Goal: Find specific page/section: Find specific page/section

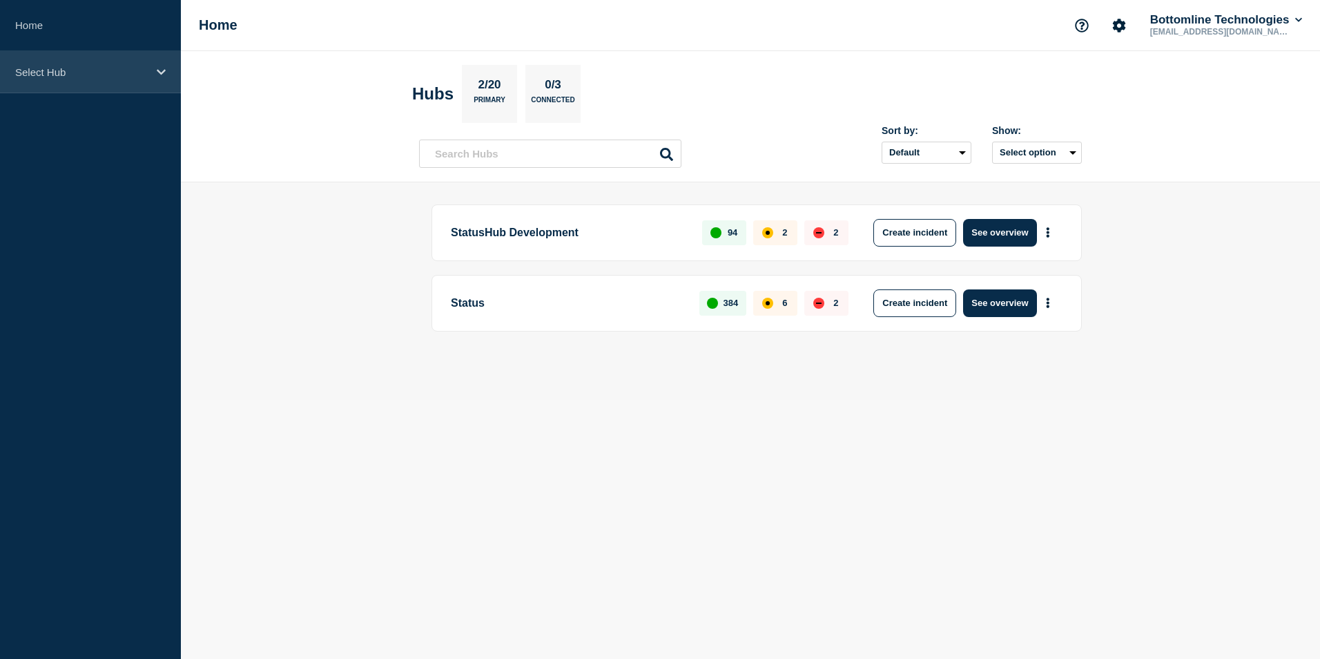
click at [167, 70] on div "Select Hub" at bounding box center [90, 72] width 181 height 42
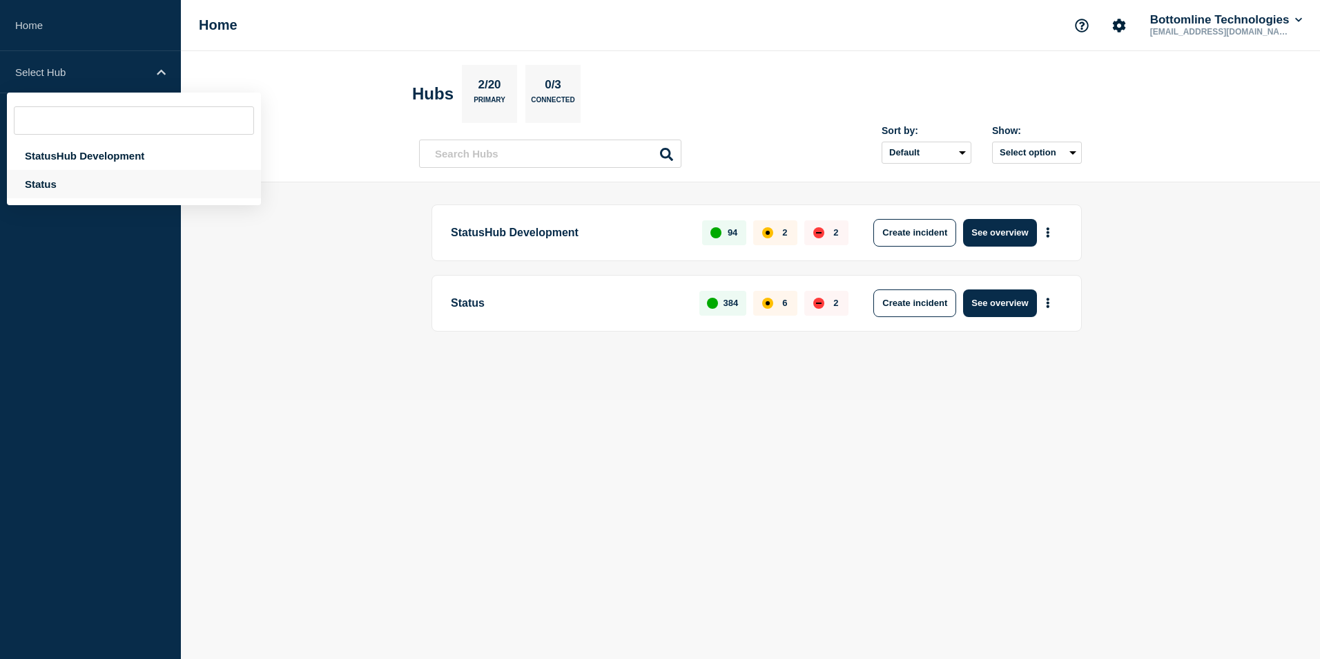
click at [123, 185] on div "Status" at bounding box center [134, 184] width 254 height 28
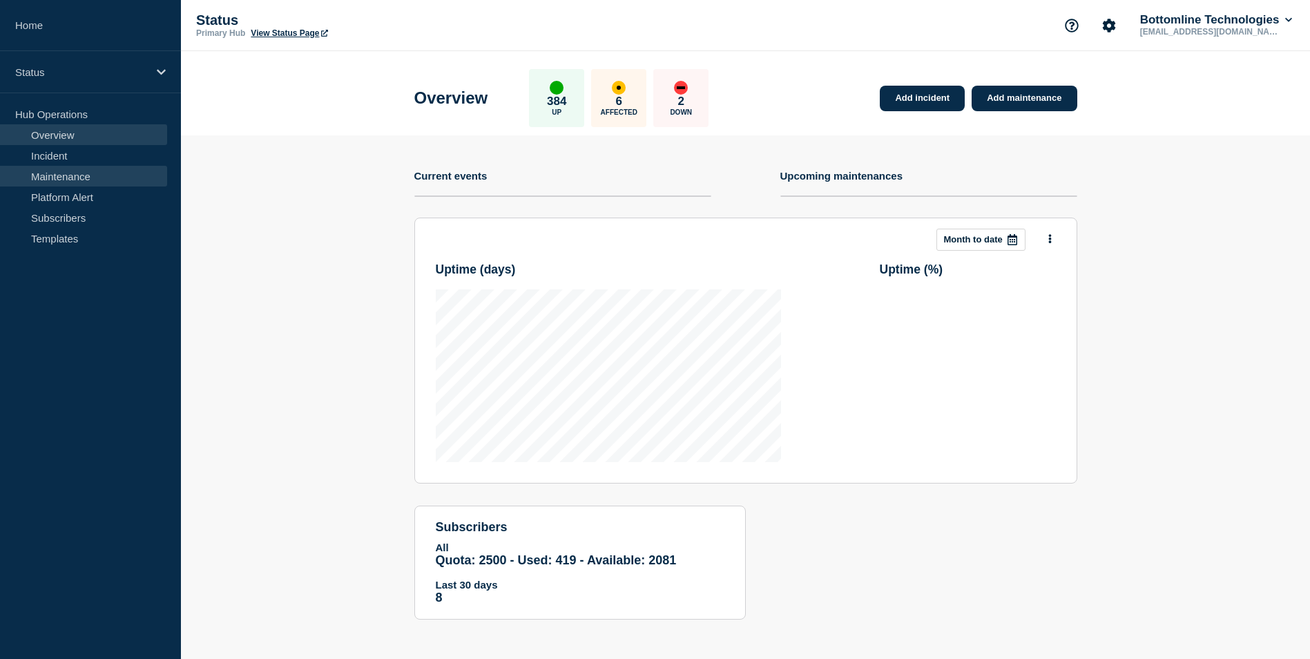
click at [119, 180] on link "Maintenance" at bounding box center [83, 176] width 167 height 21
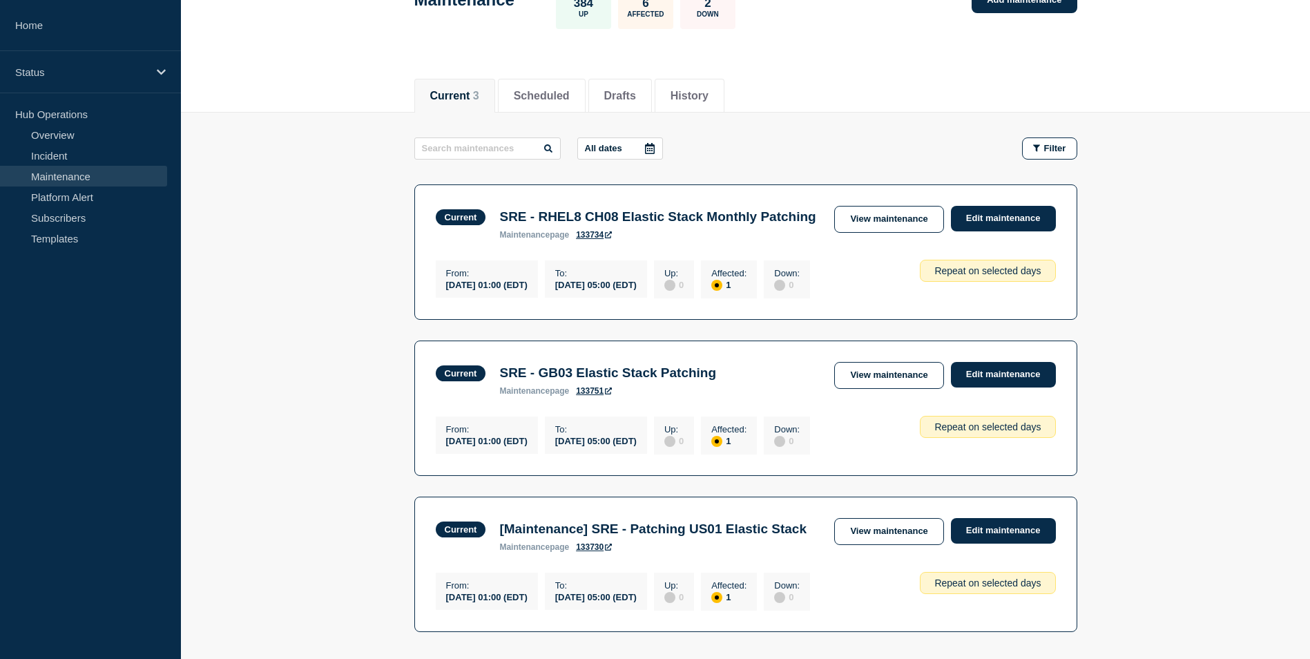
scroll to position [101, 0]
click at [531, 104] on li "Scheduled" at bounding box center [542, 96] width 88 height 34
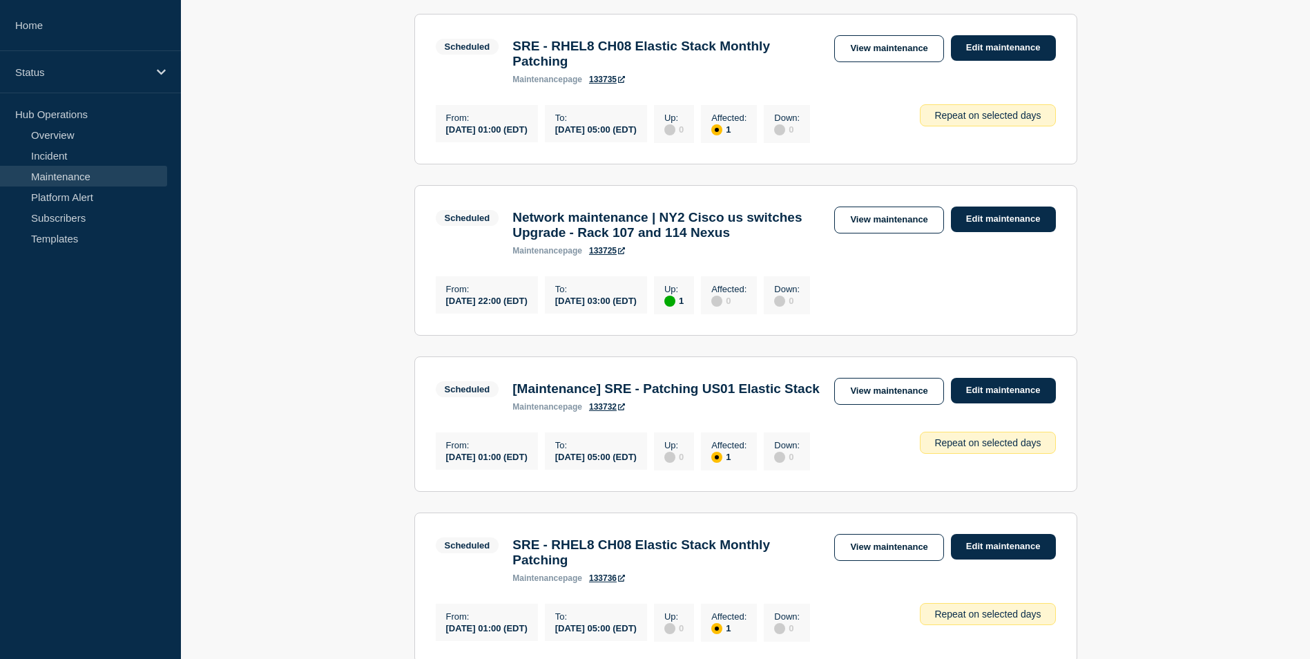
scroll to position [582, 0]
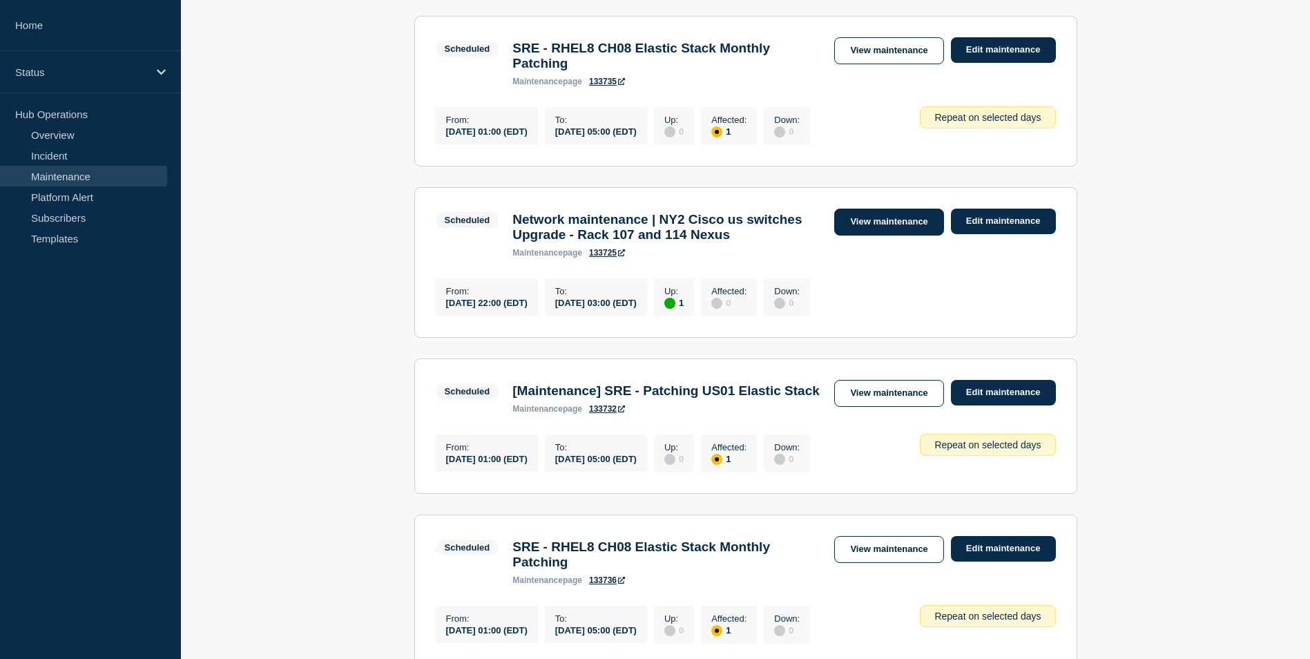
click at [884, 235] on link "View maintenance" at bounding box center [888, 221] width 109 height 27
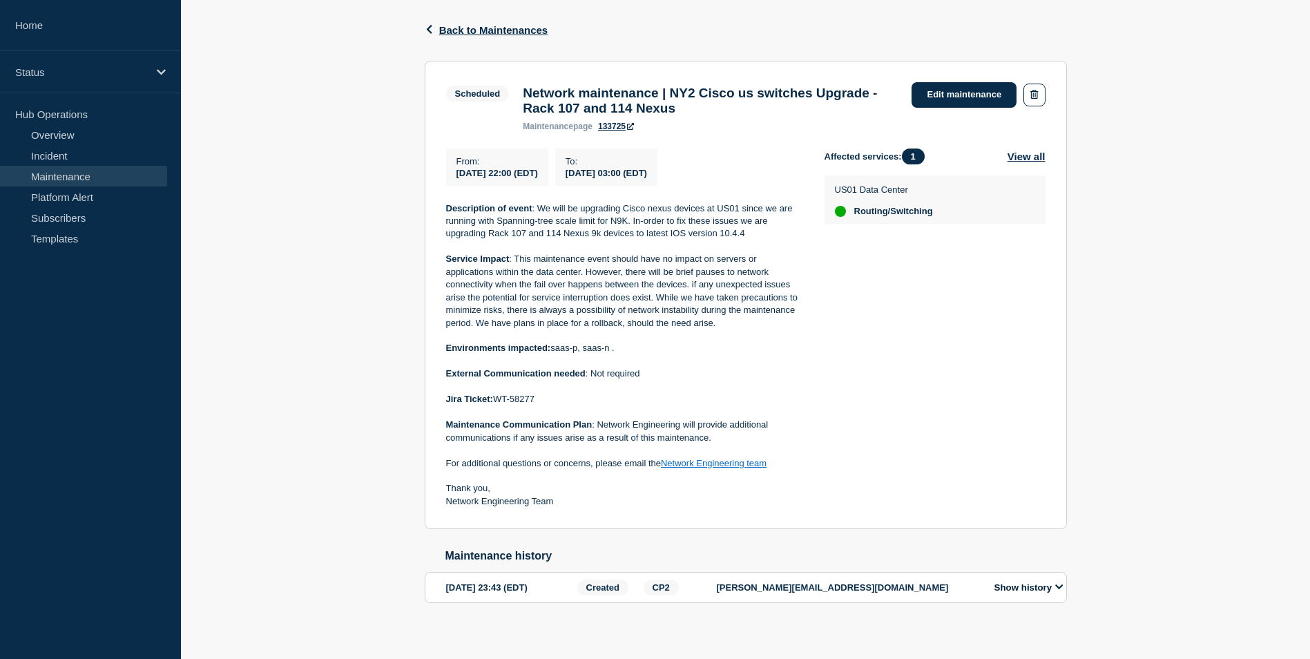
scroll to position [215, 0]
click at [157, 71] on icon at bounding box center [161, 72] width 9 height 10
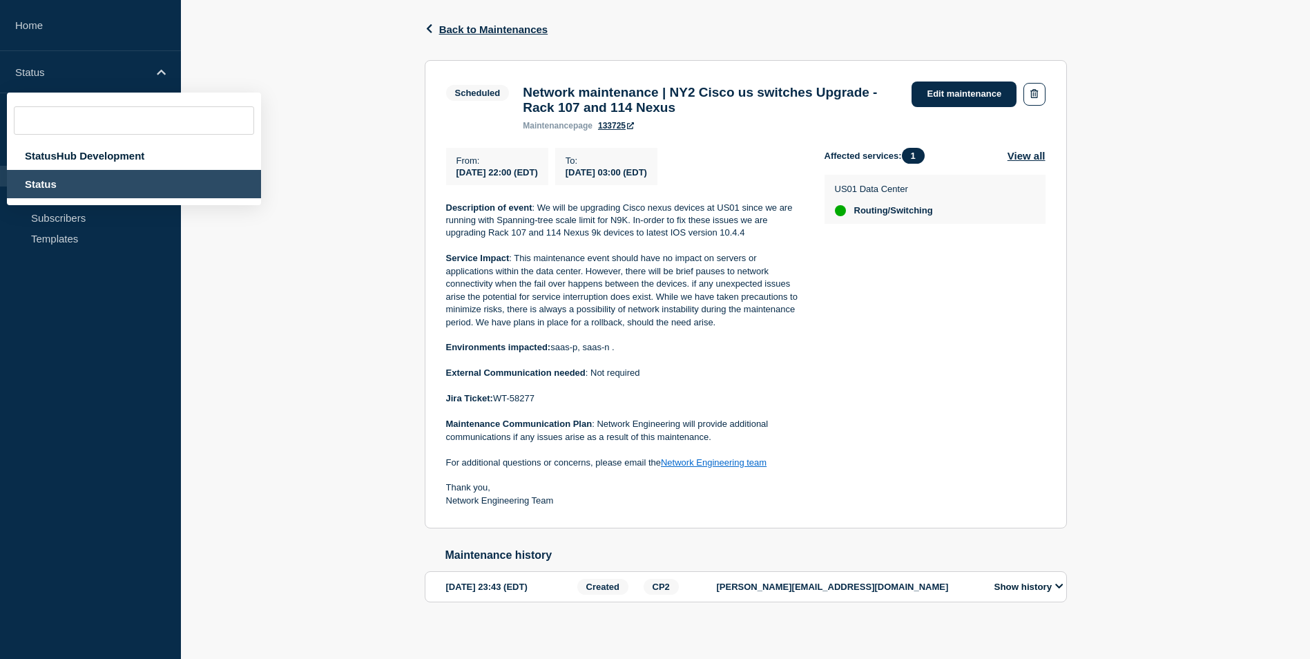
click at [264, 262] on div "Back Back to Maintenances Scheduled Network maintenance | NY2 Cisco us switches…" at bounding box center [745, 322] width 1129 height 647
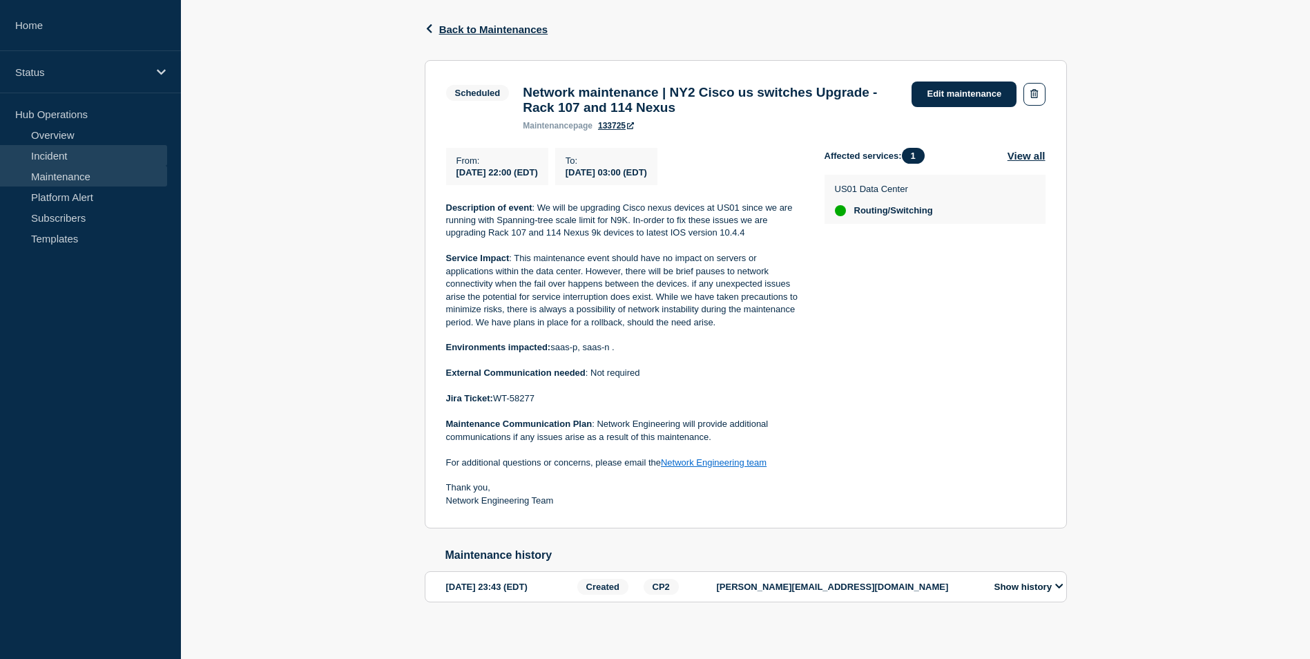
click at [77, 153] on link "Incident" at bounding box center [83, 155] width 167 height 21
